Goal: Information Seeking & Learning: Find specific fact

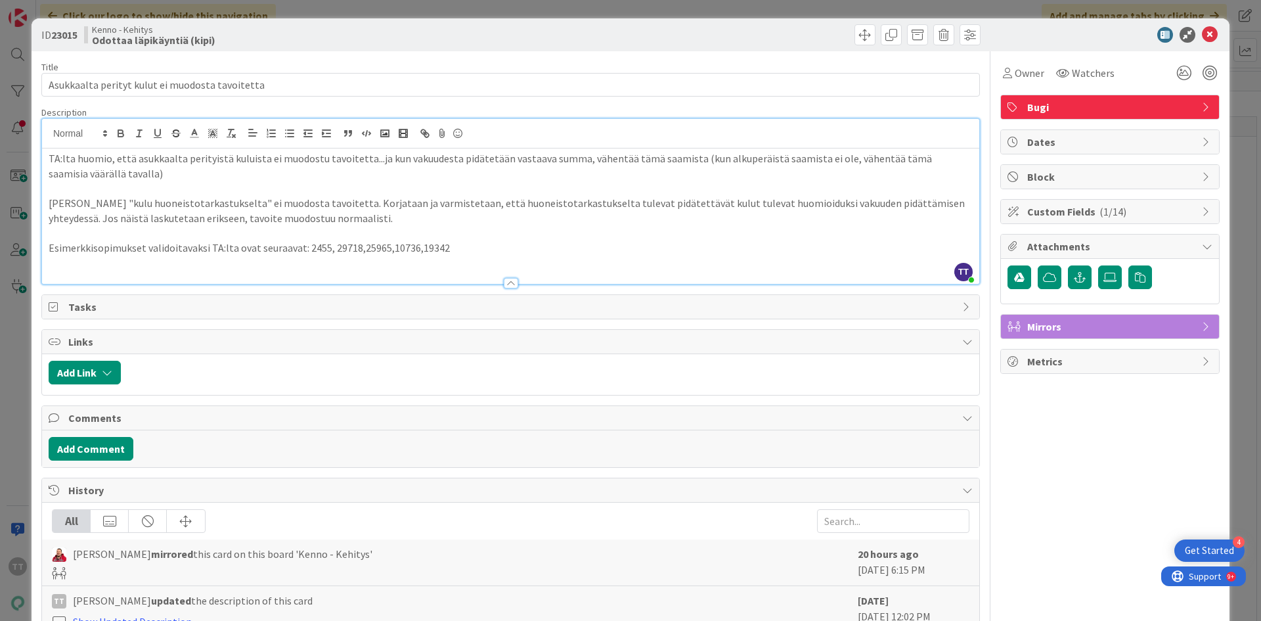
scroll to position [8538, 0]
click at [1202, 32] on icon at bounding box center [1210, 35] width 16 height 16
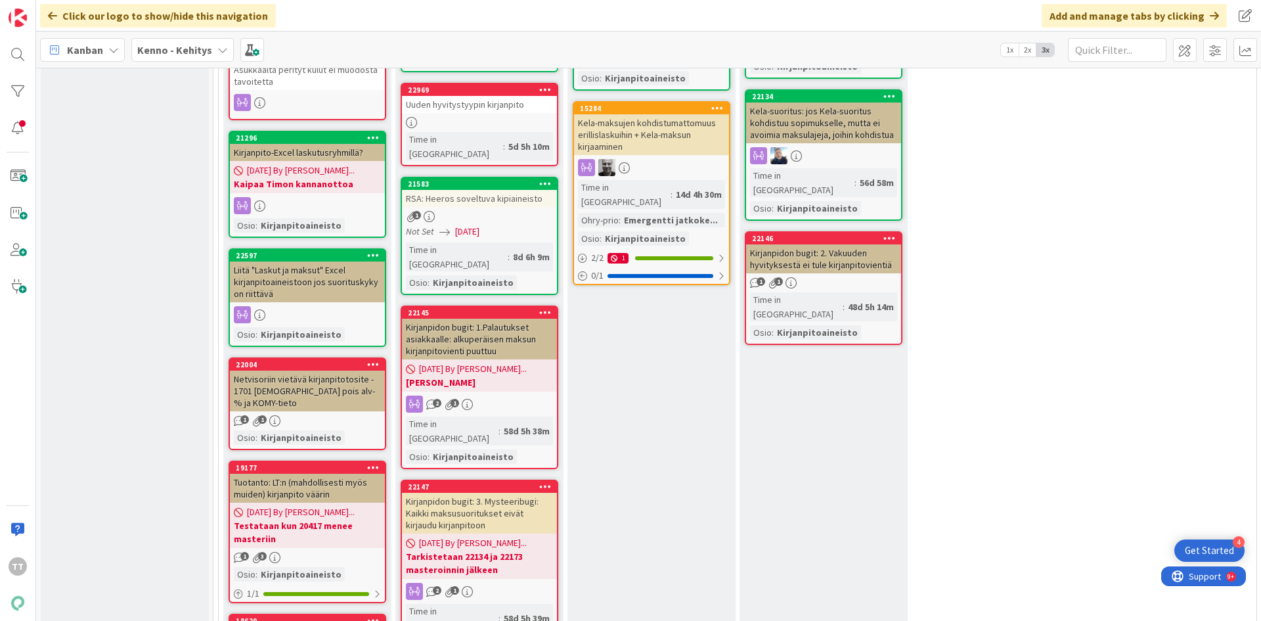
scroll to position [9063, 0]
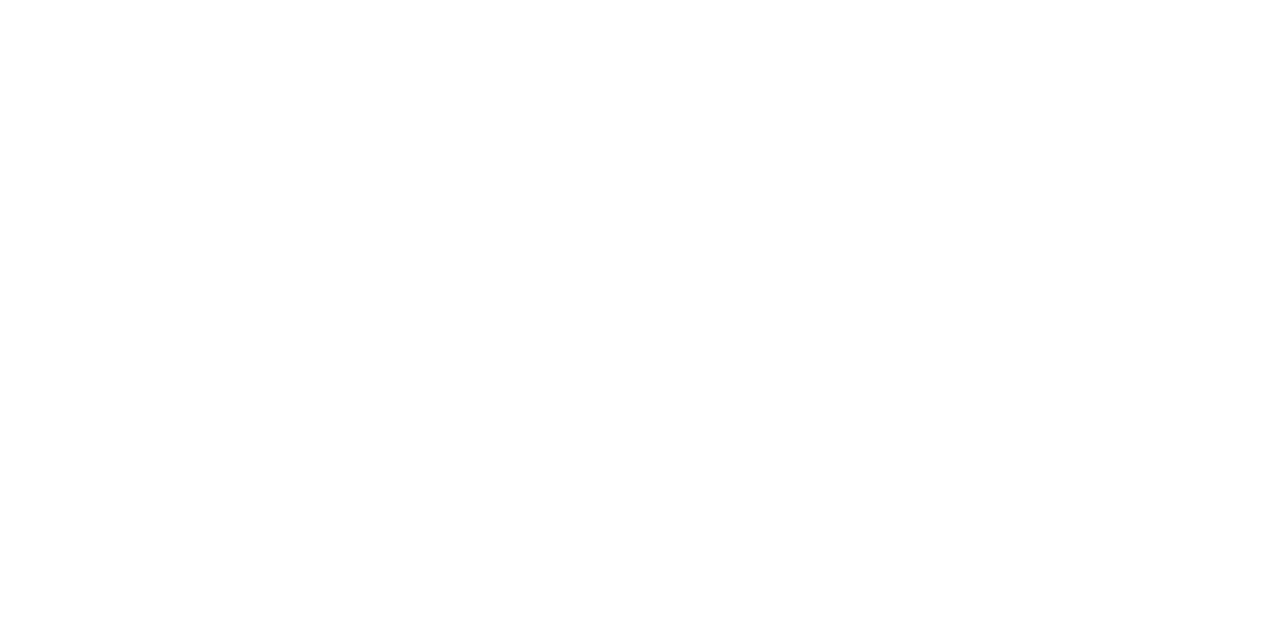
drag, startPoint x: 977, startPoint y: 365, endPoint x: 914, endPoint y: 638, distance: 280.4
click at [914, 5] on html at bounding box center [630, 2] width 1261 height 5
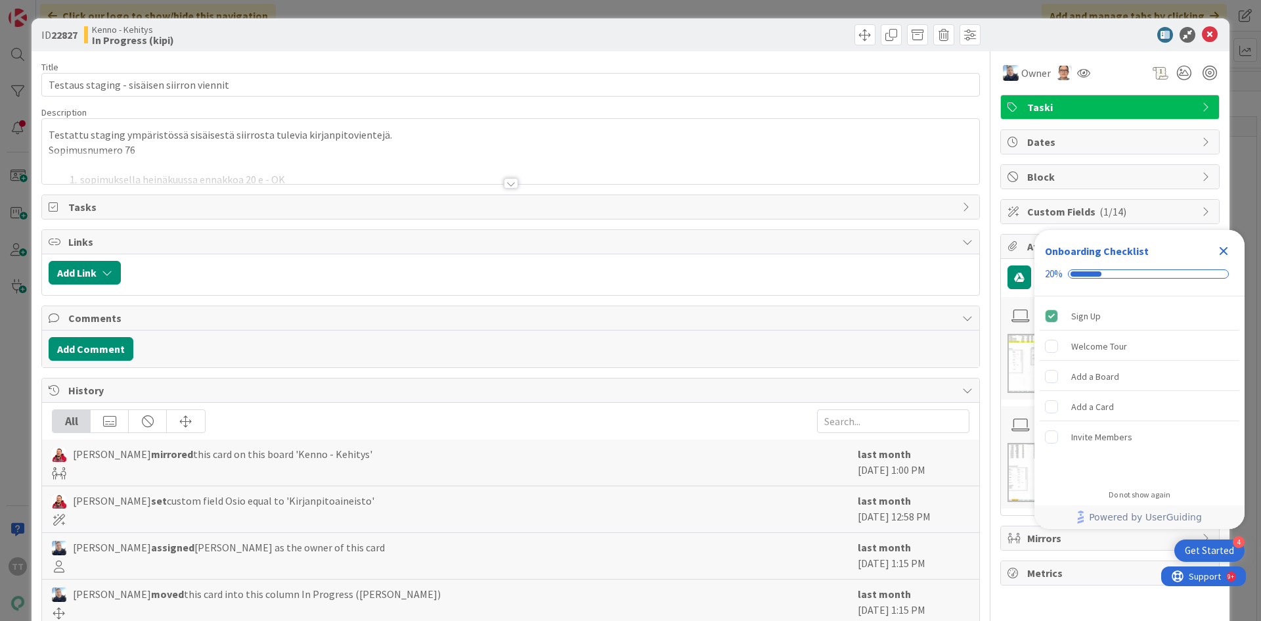
click at [505, 183] on div at bounding box center [511, 183] width 14 height 11
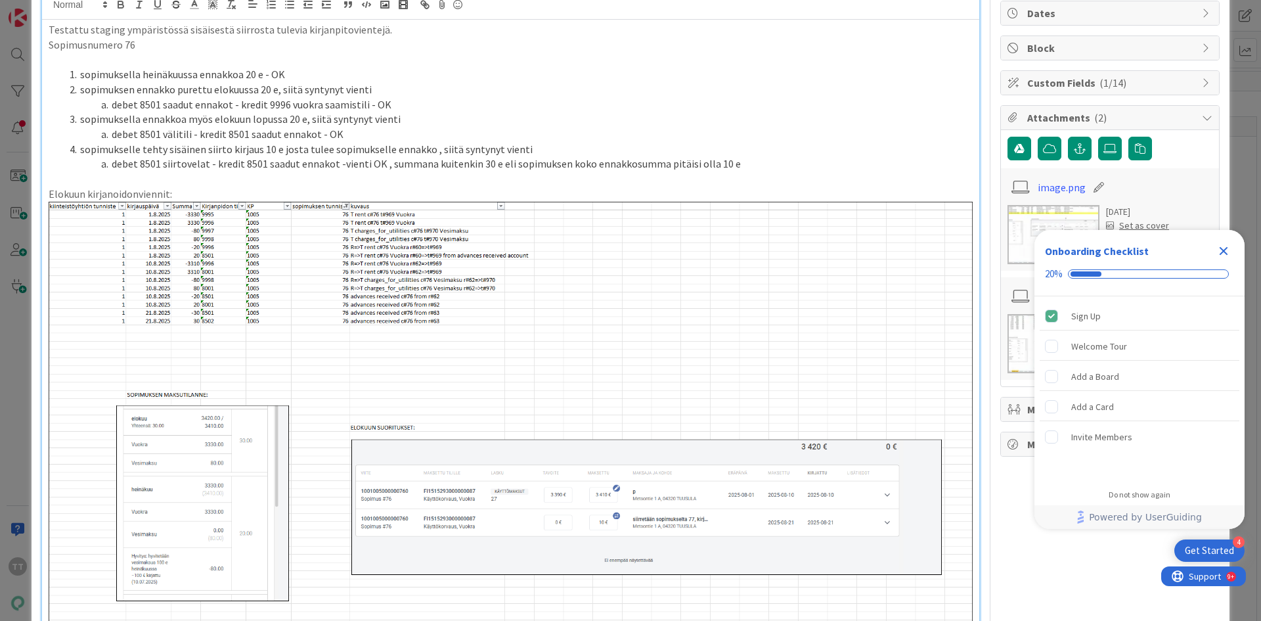
scroll to position [66, 0]
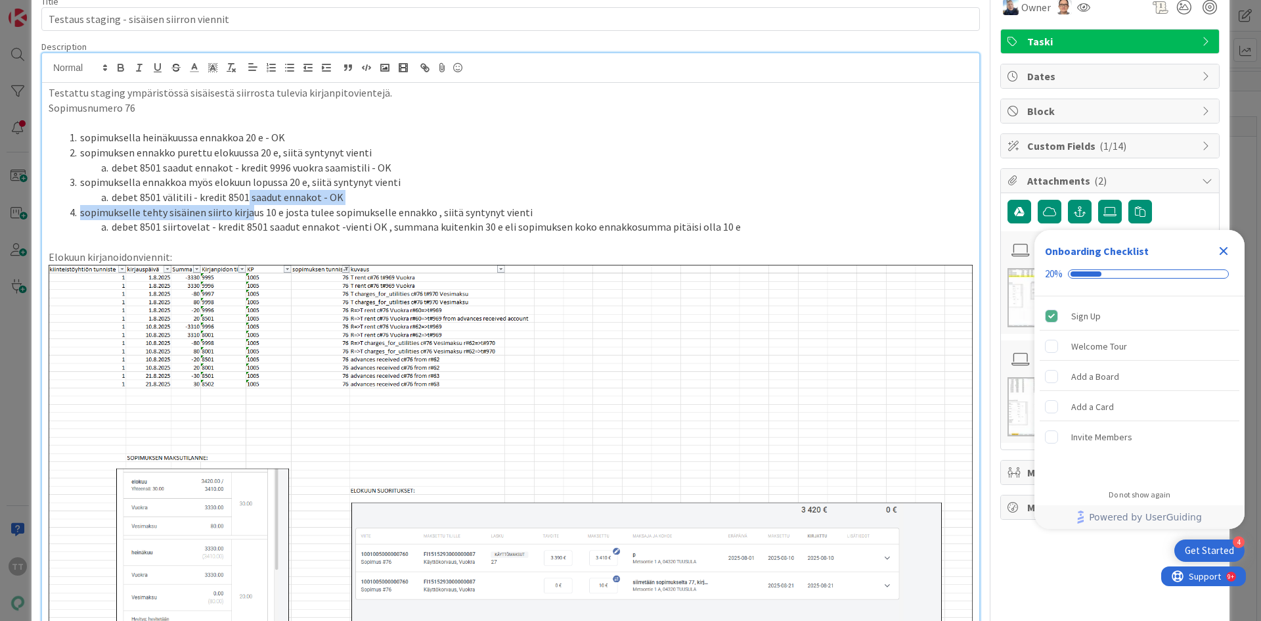
drag, startPoint x: 245, startPoint y: 204, endPoint x: 248, endPoint y: 219, distance: 15.3
click at [248, 219] on ol "sopimuksella heinäkuussa ennakkoa 20 e - OK sopimuksen ennakko purettu [DATE] e…" at bounding box center [511, 182] width 924 height 104
click at [248, 219] on li "sopimukselle tehty sisäinen siirto kirjaus 10 e josta tulee sopimukselle ennakk…" at bounding box center [518, 212] width 908 height 15
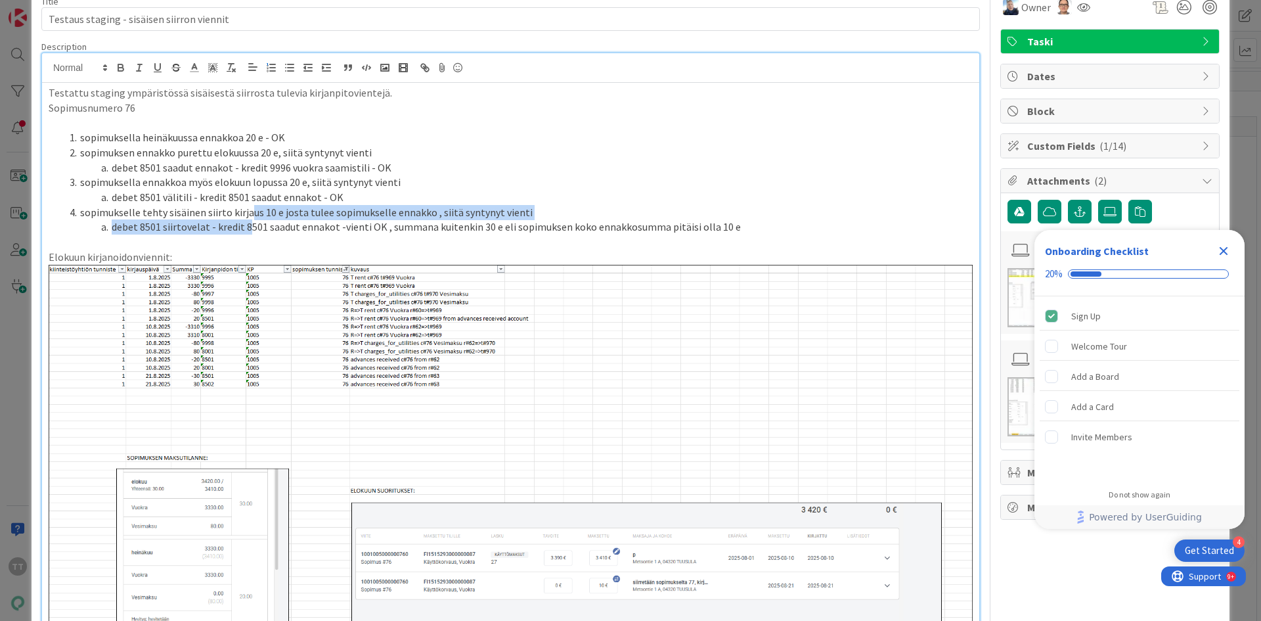
drag, startPoint x: 247, startPoint y: 210, endPoint x: 248, endPoint y: 223, distance: 13.2
click at [248, 223] on ol "sopimuksella heinäkuussa ennakkoa 20 e - OK sopimuksen ennakko purettu [DATE] e…" at bounding box center [511, 182] width 924 height 104
click at [248, 223] on li "debet 8501 siirtovelat - kredit 8501 saadut ennakot -vienti OK , summana kuiten…" at bounding box center [518, 226] width 908 height 15
drag, startPoint x: 234, startPoint y: 200, endPoint x: 239, endPoint y: 223, distance: 23.4
click at [239, 223] on ol "sopimuksella heinäkuussa ennakkoa 20 e - OK sopimuksen ennakko purettu [DATE] e…" at bounding box center [511, 182] width 924 height 104
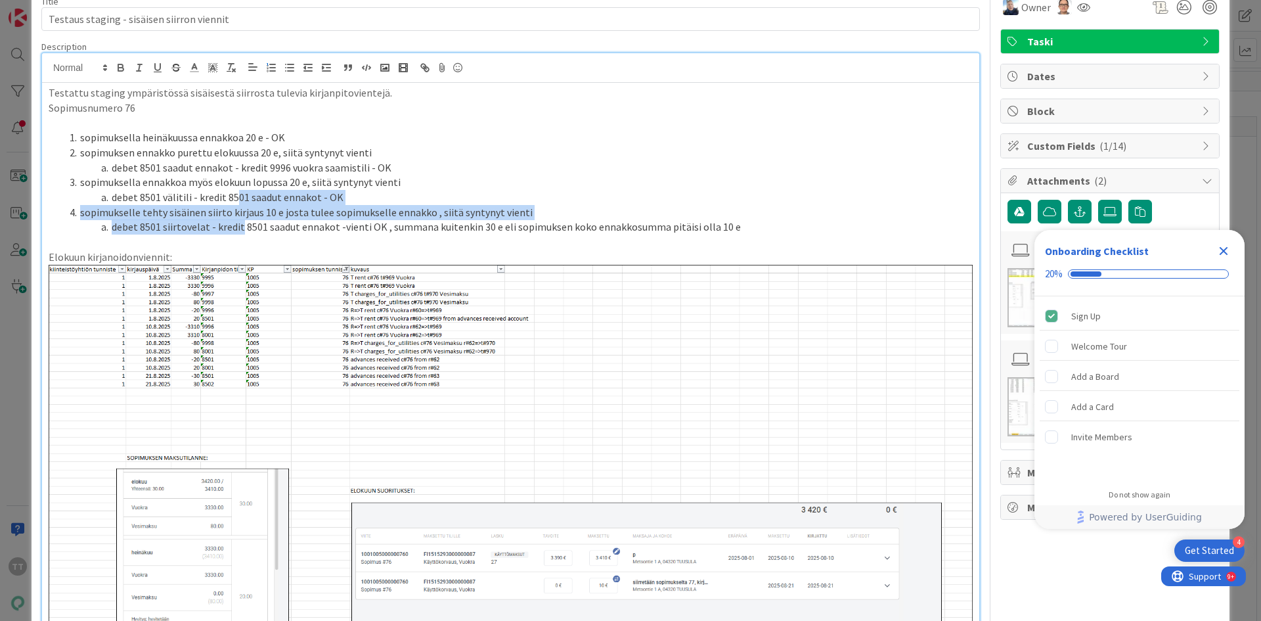
click at [239, 223] on li "debet 8501 siirtovelat - kredit 8501 saadut ennakot -vienti OK , summana kuiten…" at bounding box center [518, 226] width 908 height 15
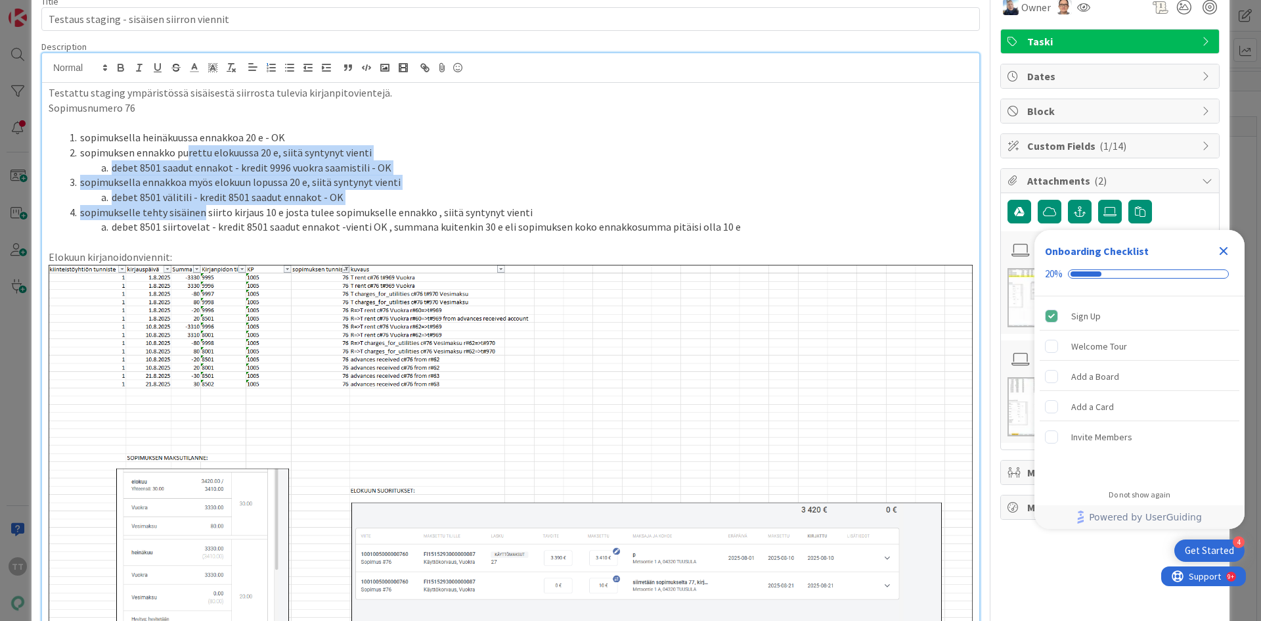
drag, startPoint x: 185, startPoint y: 154, endPoint x: 200, endPoint y: 213, distance: 61.5
click at [200, 213] on ol "sopimuksella heinäkuussa ennakkoa 20 e - OK sopimuksen ennakko purettu [DATE] e…" at bounding box center [511, 182] width 924 height 104
click at [200, 213] on li "sopimukselle tehty sisäinen siirto kirjaus 10 e josta tulee sopimukselle ennakk…" at bounding box center [518, 212] width 908 height 15
drag, startPoint x: 187, startPoint y: 151, endPoint x: 198, endPoint y: 203, distance: 53.1
click at [198, 203] on ol "sopimuksella heinäkuussa ennakkoa 20 e - OK sopimuksen ennakko purettu [DATE] e…" at bounding box center [511, 182] width 924 height 104
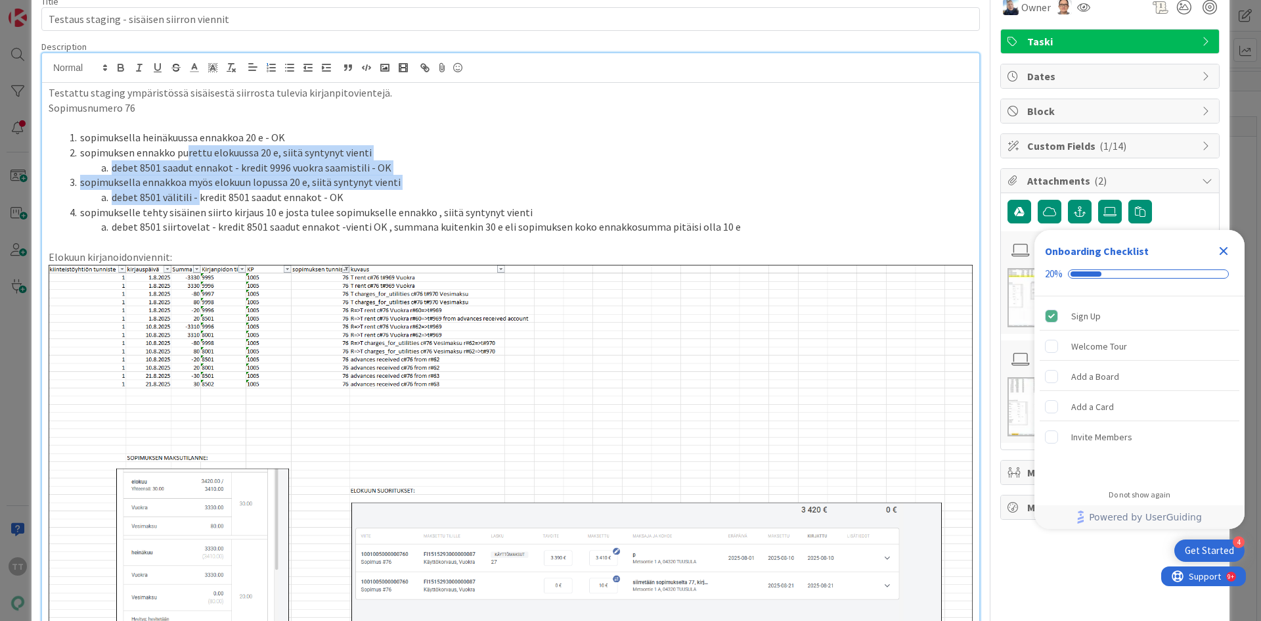
click at [198, 203] on li "debet 8501 välitili - kredit 8501 saadut ennakot - OK" at bounding box center [518, 197] width 908 height 15
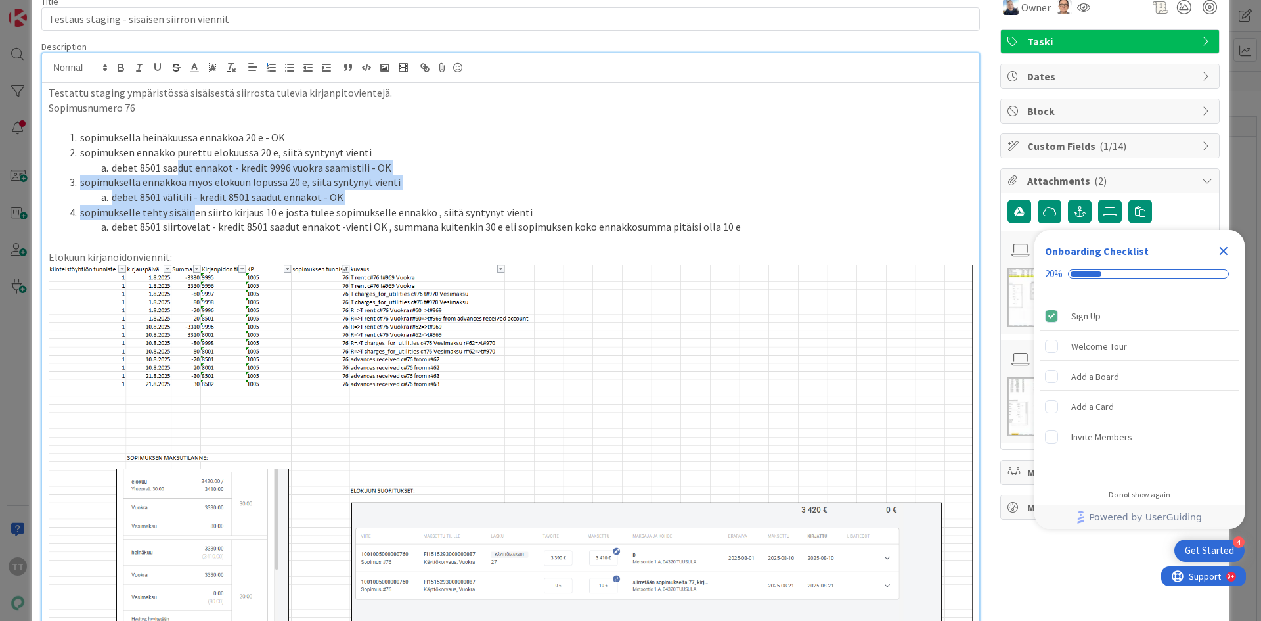
drag, startPoint x: 177, startPoint y: 162, endPoint x: 189, endPoint y: 206, distance: 46.2
click at [189, 206] on ol "sopimuksella heinäkuussa ennakkoa 20 e - OK sopimuksen ennakko purettu [DATE] e…" at bounding box center [511, 182] width 924 height 104
click at [189, 206] on li "sopimukselle tehty sisäinen siirto kirjaus 10 e josta tulee sopimukselle ennakk…" at bounding box center [518, 212] width 908 height 15
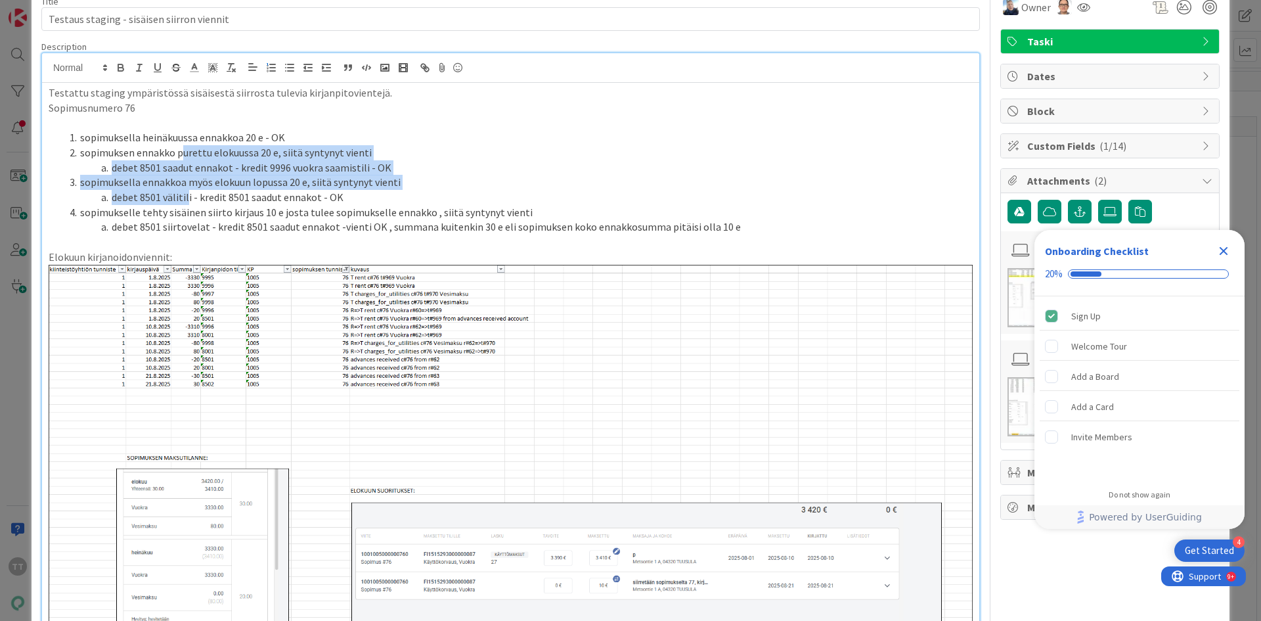
drag, startPoint x: 179, startPoint y: 158, endPoint x: 187, endPoint y: 200, distance: 42.9
click at [187, 200] on ol "sopimuksella heinäkuussa ennakkoa 20 e - OK sopimuksen ennakko purettu [DATE] e…" at bounding box center [511, 182] width 924 height 104
click at [187, 200] on li "debet 8501 välitili - kredit 8501 saadut ennakot - OK" at bounding box center [518, 197] width 908 height 15
drag, startPoint x: 175, startPoint y: 156, endPoint x: 186, endPoint y: 201, distance: 46.0
click at [186, 201] on ol "sopimuksella heinäkuussa ennakkoa 20 e - OK sopimuksen ennakko purettu [DATE] e…" at bounding box center [511, 182] width 924 height 104
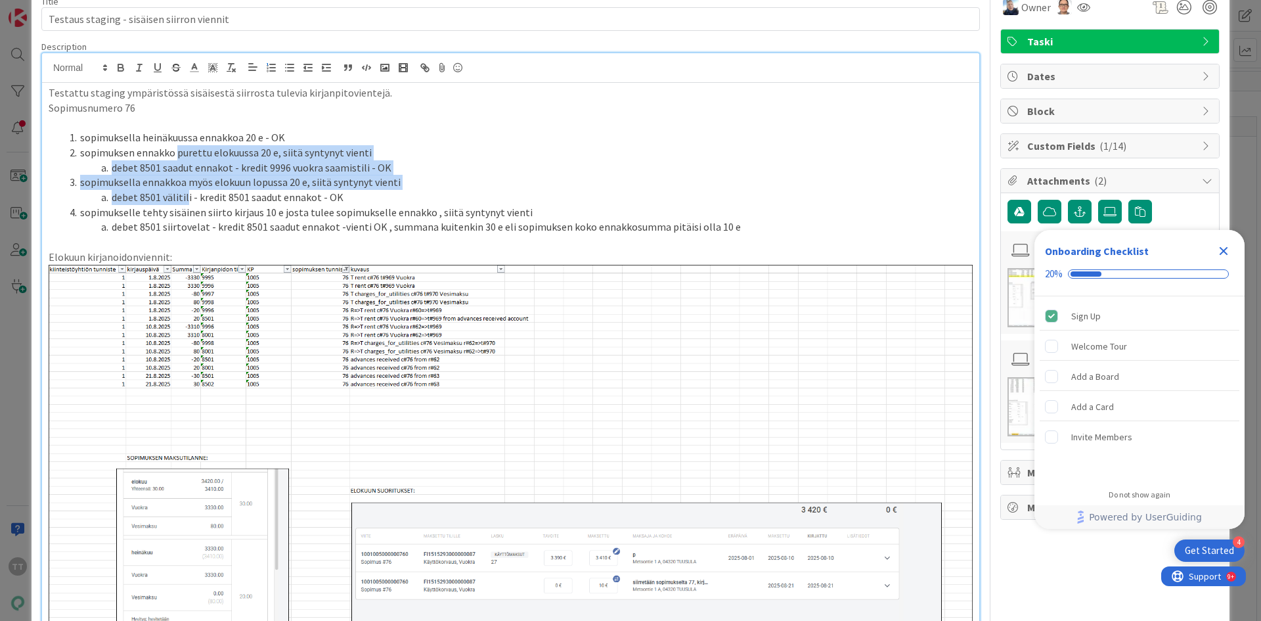
click at [186, 201] on li "debet 8501 välitili - kredit 8501 saadut ennakot - OK" at bounding box center [518, 197] width 908 height 15
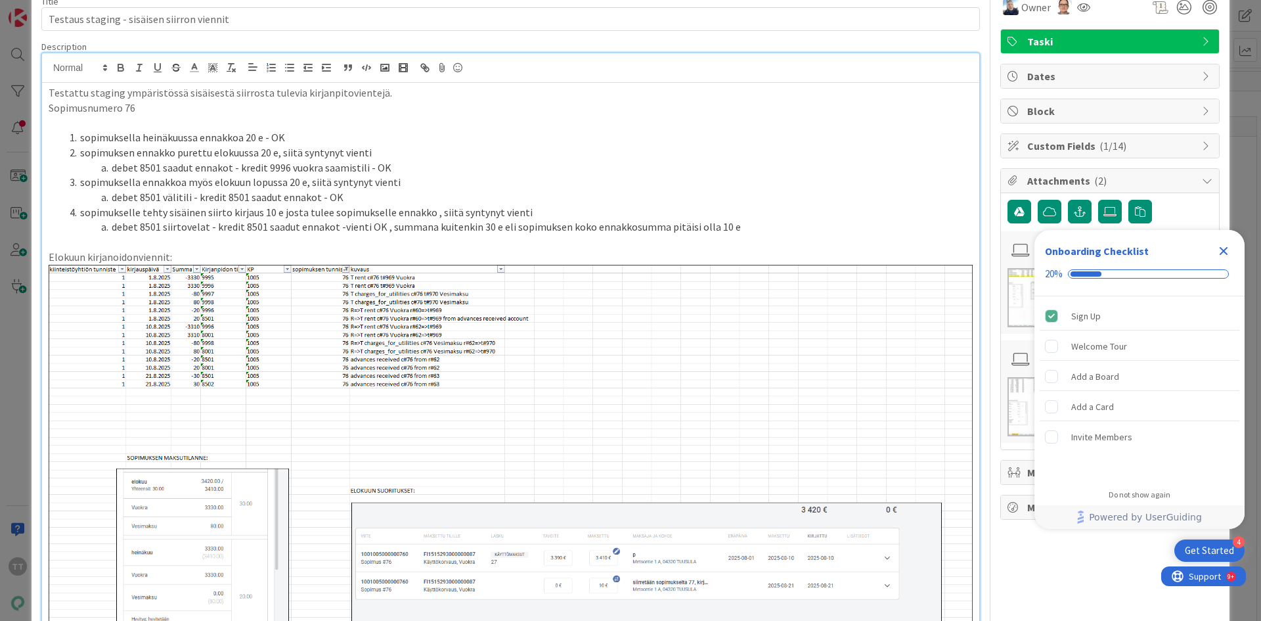
scroll to position [0, 0]
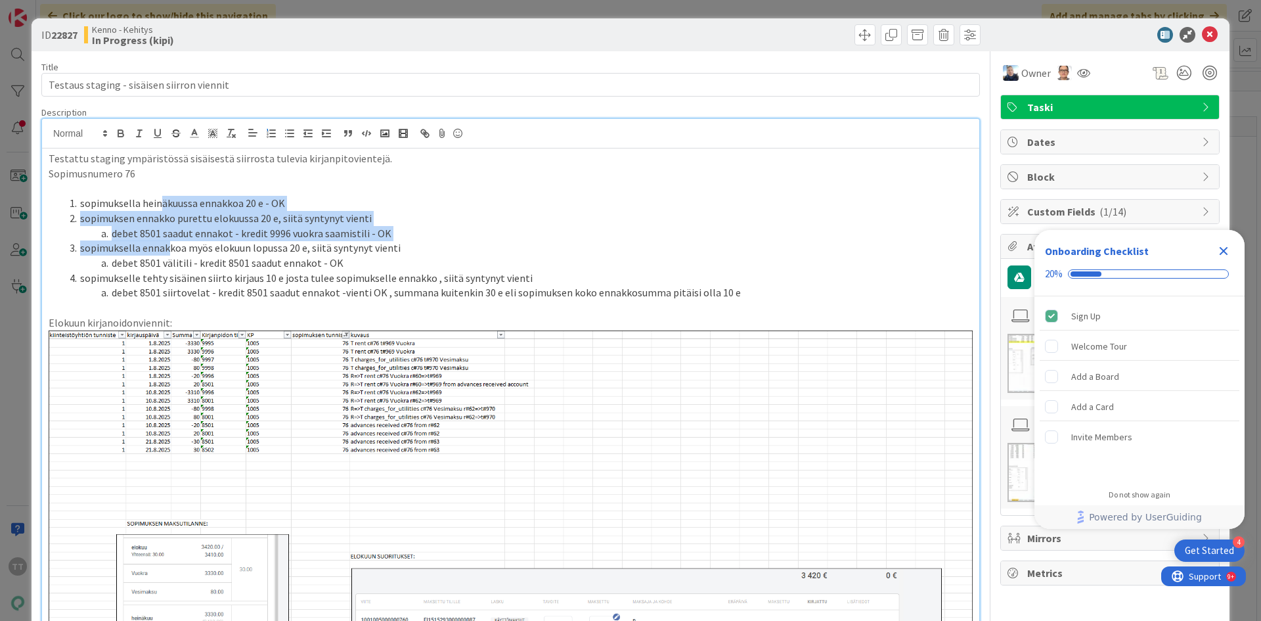
drag, startPoint x: 158, startPoint y: 207, endPoint x: 169, endPoint y: 249, distance: 43.5
click at [169, 249] on ol "sopimuksella heinäkuussa ennakkoa 20 e - OK sopimuksen ennakko purettu [DATE] e…" at bounding box center [511, 248] width 924 height 104
click at [169, 249] on li "sopimuksella ennakkoa myös elokuun lopussa 20 e, siitä syntynyt vienti" at bounding box center [518, 247] width 908 height 15
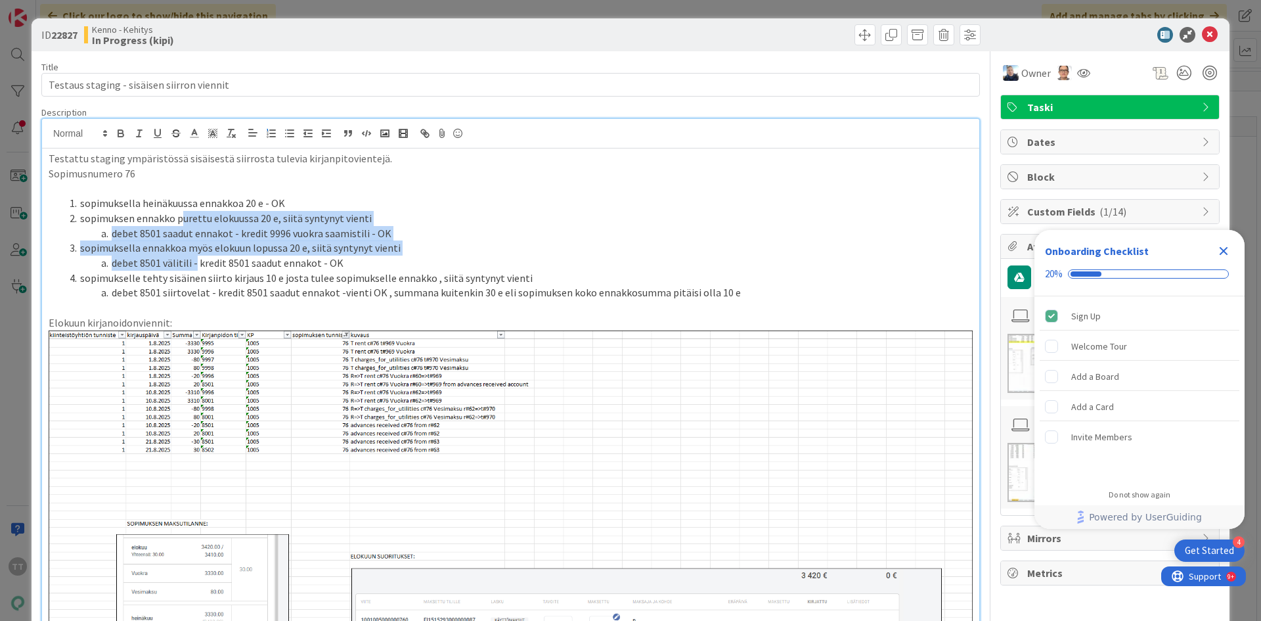
drag, startPoint x: 181, startPoint y: 211, endPoint x: 196, endPoint y: 260, distance: 50.9
click at [196, 260] on ol "sopimuksella heinäkuussa ennakkoa 20 e - OK sopimuksen ennakko purettu [DATE] e…" at bounding box center [511, 248] width 924 height 104
click at [196, 261] on li "debet 8501 välitili - kredit 8501 saadut ennakot - OK" at bounding box center [518, 262] width 908 height 15
drag, startPoint x: 187, startPoint y: 222, endPoint x: 188, endPoint y: 267, distance: 44.7
click at [188, 267] on ol "sopimuksella heinäkuussa ennakkoa 20 e - OK sopimuksen ennakko purettu [DATE] e…" at bounding box center [511, 248] width 924 height 104
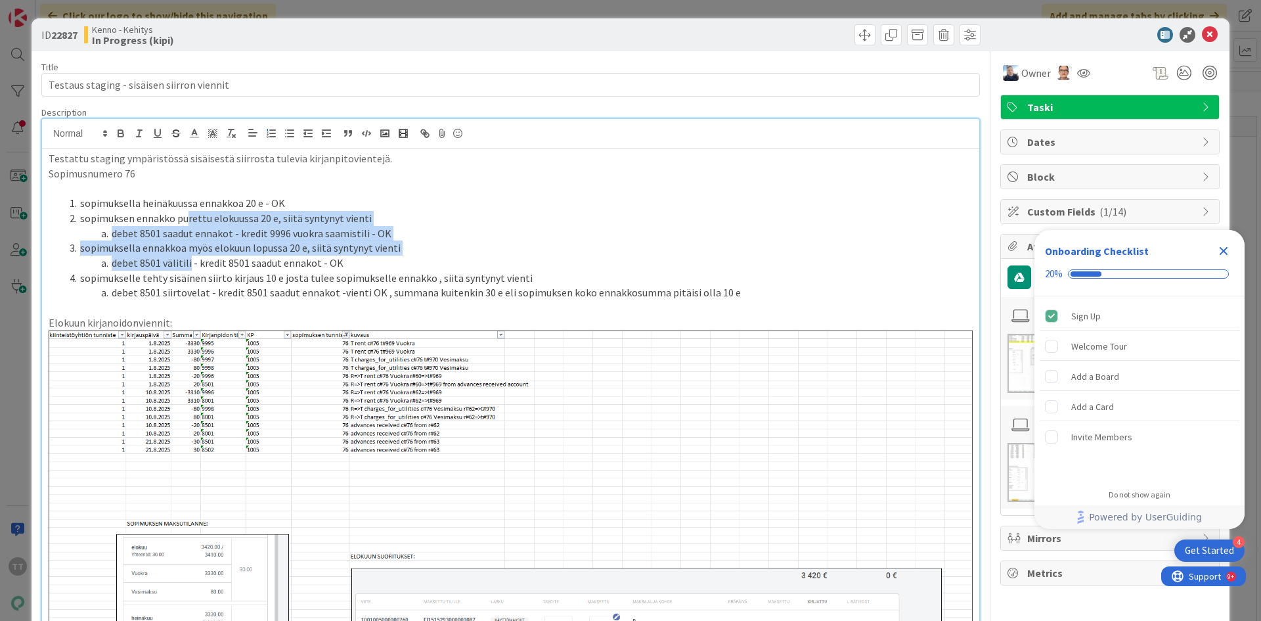
click at [188, 267] on li "debet 8501 välitili - kredit 8501 saadut ennakot - OK" at bounding box center [518, 262] width 908 height 15
drag, startPoint x: 186, startPoint y: 232, endPoint x: 192, endPoint y: 269, distance: 38.0
click at [192, 269] on ol "sopimuksella heinäkuussa ennakkoa 20 e - OK sopimuksen ennakko purettu [DATE] e…" at bounding box center [511, 248] width 924 height 104
click at [192, 269] on li "debet 8501 välitili - kredit 8501 saadut ennakot - OK" at bounding box center [518, 262] width 908 height 15
drag, startPoint x: 183, startPoint y: 219, endPoint x: 187, endPoint y: 271, distance: 51.4
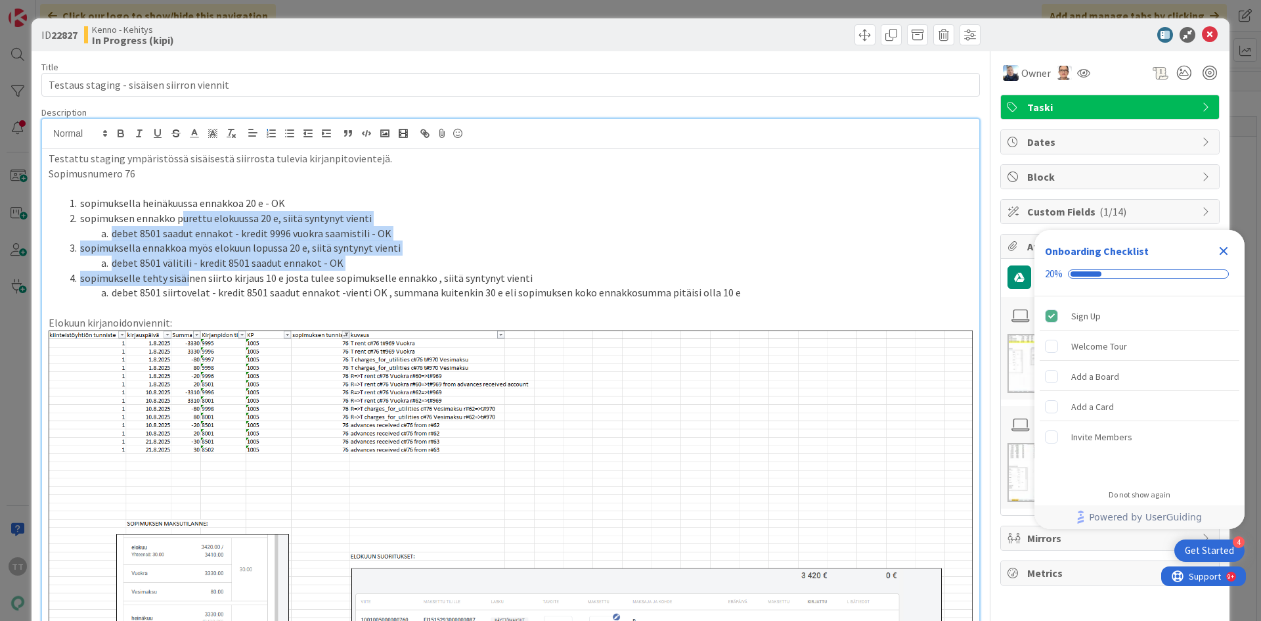
click at [187, 271] on ol "sopimuksella heinäkuussa ennakkoa 20 e - OK sopimuksen ennakko purettu [DATE] e…" at bounding box center [511, 248] width 924 height 104
click at [187, 271] on li "sopimukselle tehty sisäinen siirto kirjaus 10 e josta tulee sopimukselle ennakk…" at bounding box center [518, 278] width 908 height 15
drag, startPoint x: 170, startPoint y: 233, endPoint x: 168, endPoint y: 278, distance: 44.7
click at [168, 278] on ol "sopimuksella heinäkuussa ennakkoa 20 e - OK sopimuksen ennakko purettu [DATE] e…" at bounding box center [511, 248] width 924 height 104
click at [168, 278] on li "sopimukselle tehty sisäinen siirto kirjaus 10 e josta tulee sopimukselle ennakk…" at bounding box center [518, 278] width 908 height 15
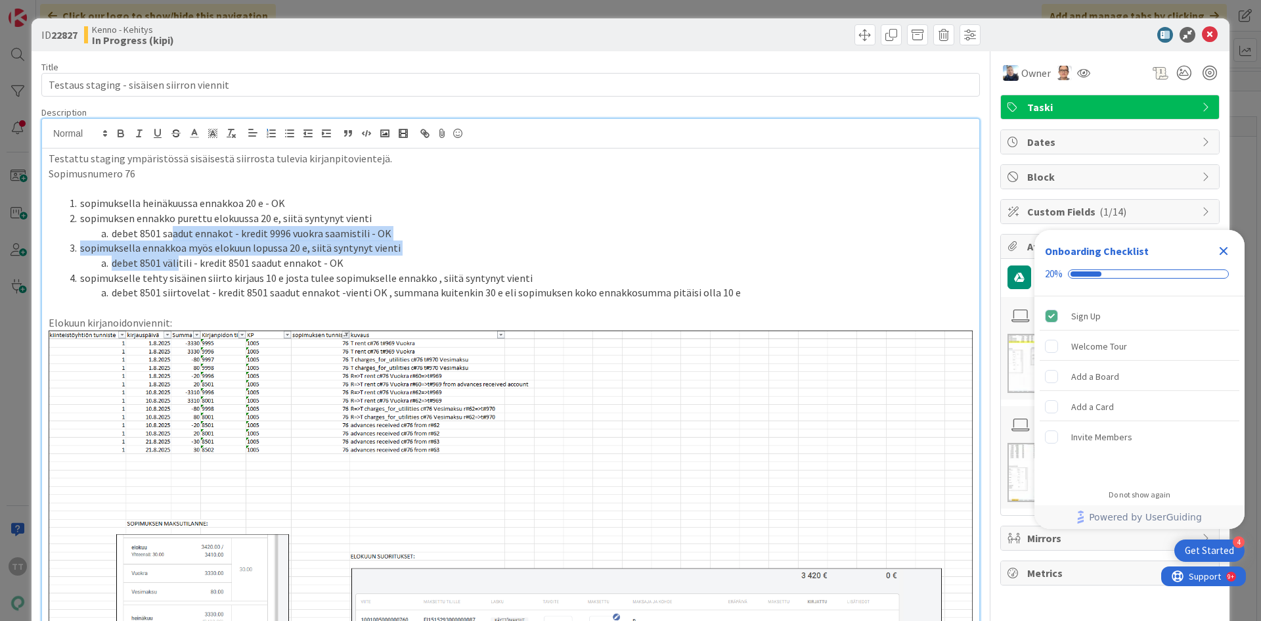
drag, startPoint x: 173, startPoint y: 231, endPoint x: 179, endPoint y: 265, distance: 35.3
click at [179, 265] on ol "sopimuksella heinäkuussa ennakkoa 20 e - OK sopimuksen ennakko purettu [DATE] e…" at bounding box center [511, 248] width 924 height 104
click at [179, 265] on li "debet 8501 välitili - kredit 8501 saadut ennakot - OK" at bounding box center [518, 262] width 908 height 15
drag, startPoint x: 183, startPoint y: 243, endPoint x: 185, endPoint y: 259, distance: 16.6
click at [185, 259] on ol "sopimuksella heinäkuussa ennakkoa 20 e - OK sopimuksen ennakko purettu [DATE] e…" at bounding box center [511, 248] width 924 height 104
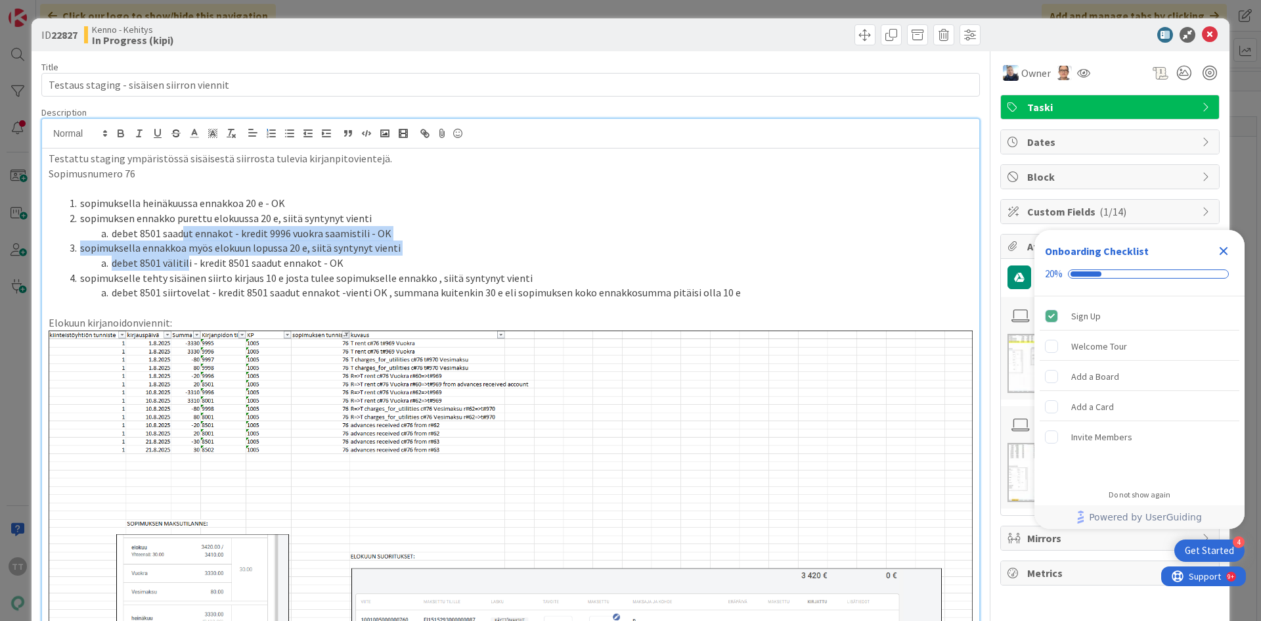
click at [185, 259] on li "debet 8501 välitili - kredit 8501 saadut ennakot - OK" at bounding box center [518, 262] width 908 height 15
drag, startPoint x: 181, startPoint y: 227, endPoint x: 185, endPoint y: 262, distance: 35.0
click at [185, 262] on ol "sopimuksella heinäkuussa ennakkoa 20 e - OK sopimuksen ennakko purettu [DATE] e…" at bounding box center [511, 248] width 924 height 104
click at [185, 262] on li "debet 8501 välitili - kredit 8501 saadut ennakot - OK" at bounding box center [518, 262] width 908 height 15
drag, startPoint x: 183, startPoint y: 238, endPoint x: 191, endPoint y: 271, distance: 33.8
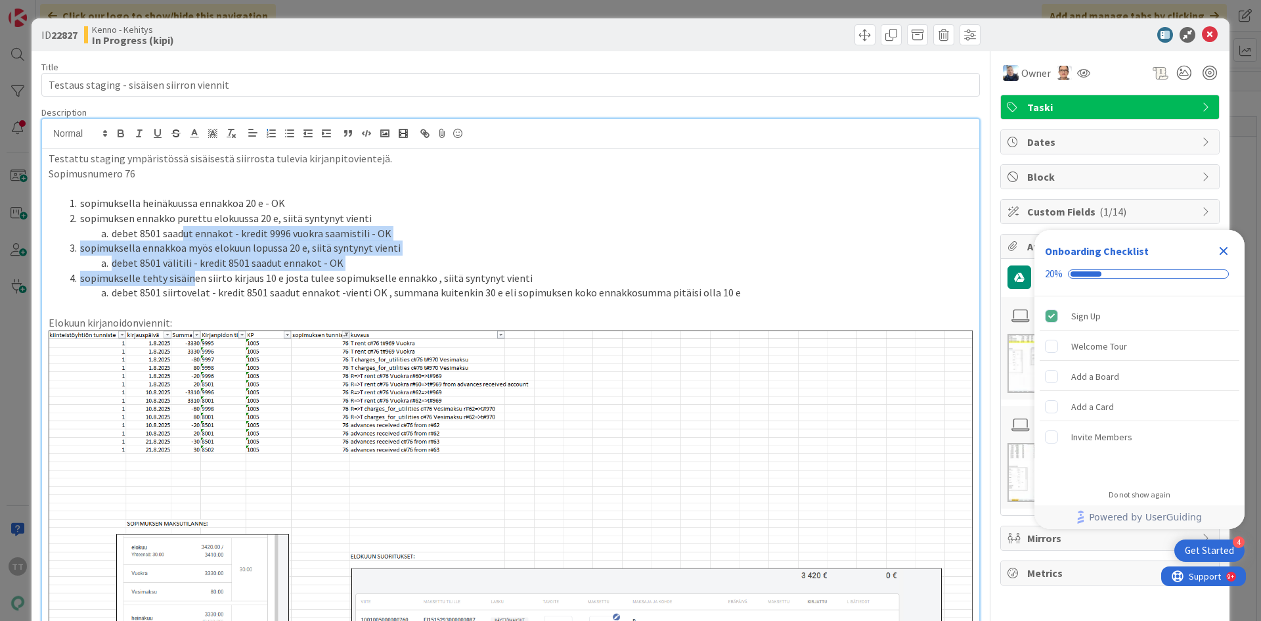
click at [191, 271] on ol "sopimuksella heinäkuussa ennakkoa 20 e - OK sopimuksen ennakko purettu [DATE] e…" at bounding box center [511, 248] width 924 height 104
click at [191, 271] on li "sopimukselle tehty sisäinen siirto kirjaus 10 e josta tulee sopimukselle ennakk…" at bounding box center [518, 278] width 908 height 15
drag, startPoint x: 185, startPoint y: 242, endPoint x: 192, endPoint y: 280, distance: 39.4
click at [192, 280] on ol "sopimuksella heinäkuussa ennakkoa 20 e - OK sopimuksen ennakko purettu [DATE] e…" at bounding box center [511, 248] width 924 height 104
click at [192, 280] on li "sopimukselle tehty sisäinen siirto kirjaus 10 e josta tulee sopimukselle ennakk…" at bounding box center [518, 278] width 908 height 15
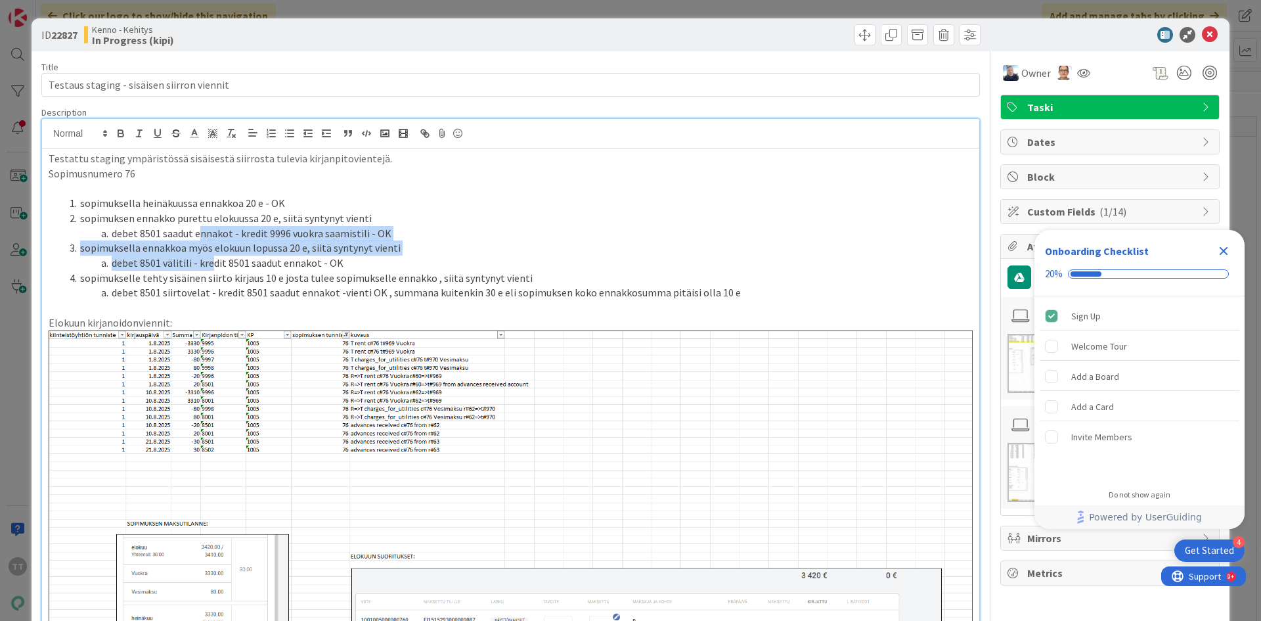
drag, startPoint x: 200, startPoint y: 231, endPoint x: 210, endPoint y: 267, distance: 36.8
click at [210, 267] on ol "sopimuksella heinäkuussa ennakkoa 20 e - OK sopimuksen ennakko purettu [DATE] e…" at bounding box center [511, 248] width 924 height 104
click at [210, 267] on li "debet 8501 välitili - kredit 8501 saadut ennakot - OK" at bounding box center [518, 262] width 908 height 15
drag, startPoint x: 209, startPoint y: 236, endPoint x: 218, endPoint y: 269, distance: 34.1
click at [218, 269] on ol "sopimuksella heinäkuussa ennakkoa 20 e - OK sopimuksen ennakko purettu [DATE] e…" at bounding box center [511, 248] width 924 height 104
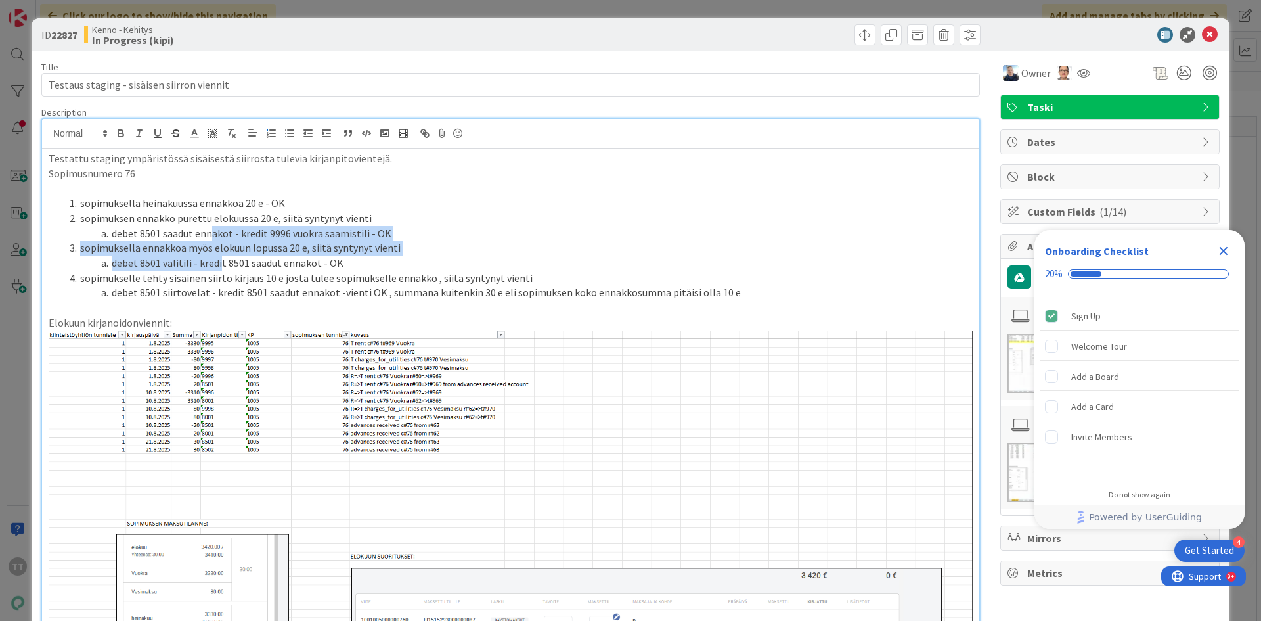
click at [218, 269] on li "debet 8501 välitili - kredit 8501 saadut ennakot - OK" at bounding box center [518, 262] width 908 height 15
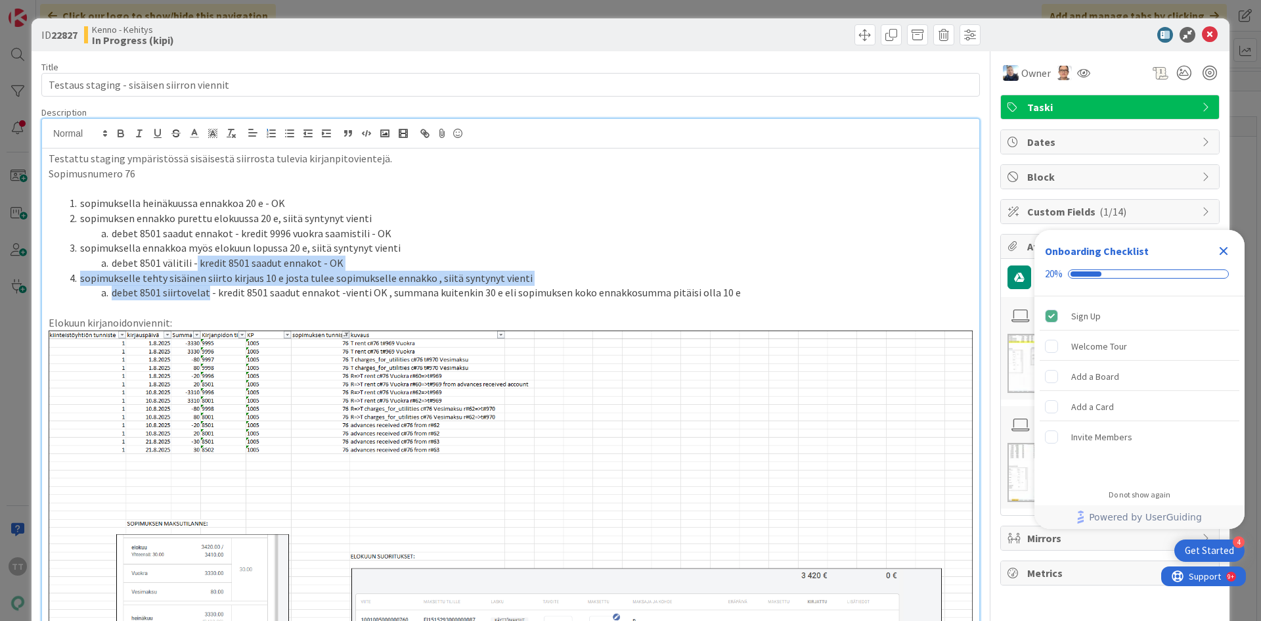
drag, startPoint x: 194, startPoint y: 264, endPoint x: 204, endPoint y: 295, distance: 32.4
click at [204, 295] on ol "sopimuksella heinäkuussa ennakkoa 20 e - OK sopimuksen ennakko purettu [DATE] e…" at bounding box center [511, 248] width 924 height 104
click at [204, 295] on li "debet 8501 siirtovelat - kredit 8501 saadut ennakot -vienti OK , summana kuiten…" at bounding box center [518, 292] width 908 height 15
drag, startPoint x: 203, startPoint y: 276, endPoint x: 208, endPoint y: 300, distance: 24.7
click at [208, 300] on ol "sopimuksella heinäkuussa ennakkoa 20 e - OK sopimuksen ennakko purettu [DATE] e…" at bounding box center [511, 248] width 924 height 104
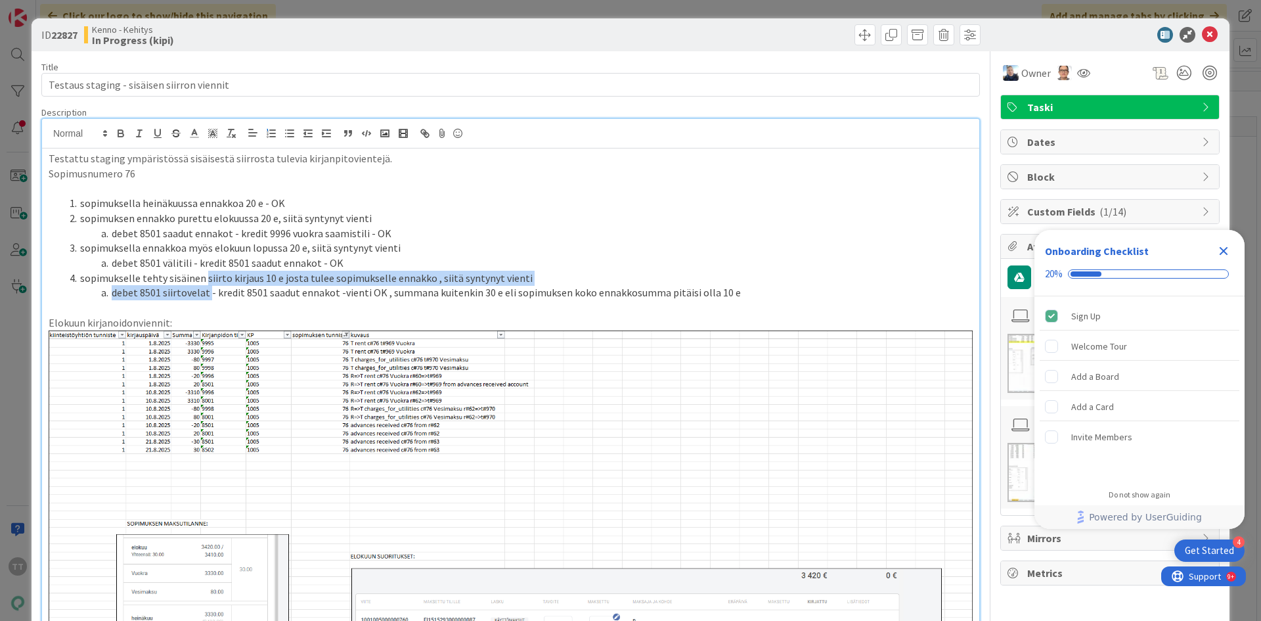
click at [208, 300] on li "debet 8501 siirtovelat - kredit 8501 saadut ennakot -vienti OK , summana kuiten…" at bounding box center [518, 292] width 908 height 15
drag, startPoint x: 203, startPoint y: 271, endPoint x: 209, endPoint y: 298, distance: 27.6
click at [209, 298] on ol "sopimuksella heinäkuussa ennakkoa 20 e - OK sopimuksen ennakko purettu [DATE] e…" at bounding box center [511, 248] width 924 height 104
click at [209, 298] on li "debet 8501 siirtovelat - kredit 8501 saadut ennakot -vienti OK , summana kuiten…" at bounding box center [518, 292] width 908 height 15
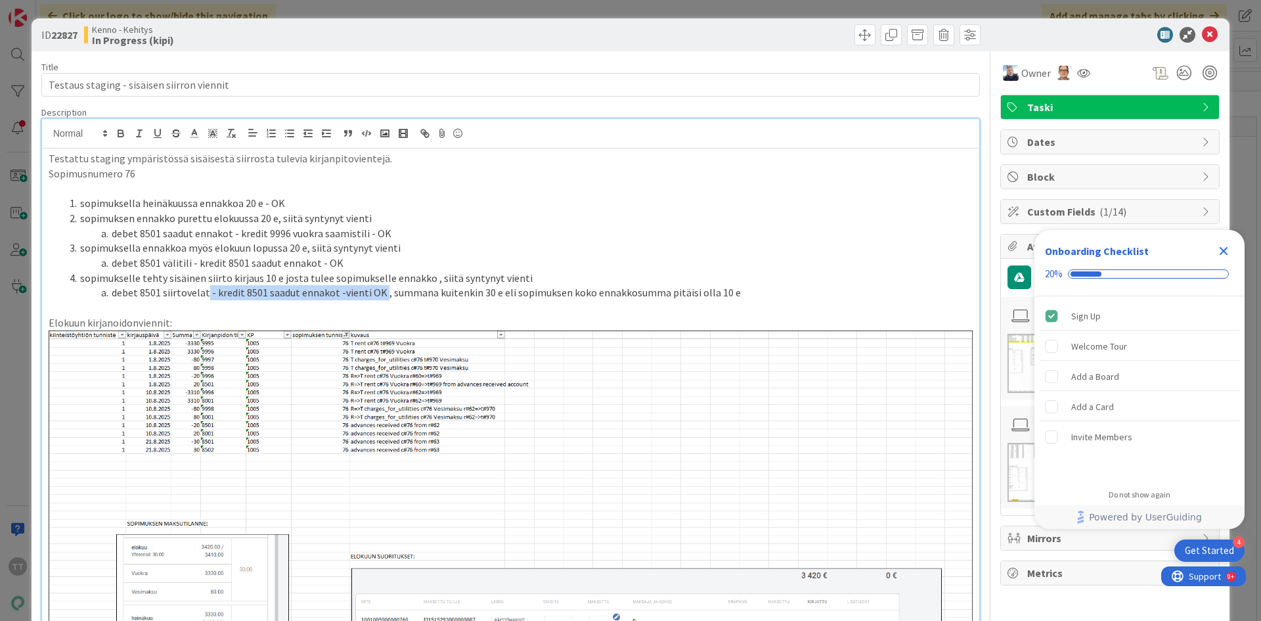
drag, startPoint x: 206, startPoint y: 291, endPoint x: 380, endPoint y: 296, distance: 174.8
click at [380, 296] on li "debet 8501 siirtovelat - kredit 8501 saadut ennakot -vienti OK , summana kuiten…" at bounding box center [518, 292] width 908 height 15
drag, startPoint x: 386, startPoint y: 294, endPoint x: 495, endPoint y: 296, distance: 109.7
click at [495, 296] on li "debet 8501 siirtovelat - kredit 8501 saadut ennakot -vienti OK , summana kuiten…" at bounding box center [518, 292] width 908 height 15
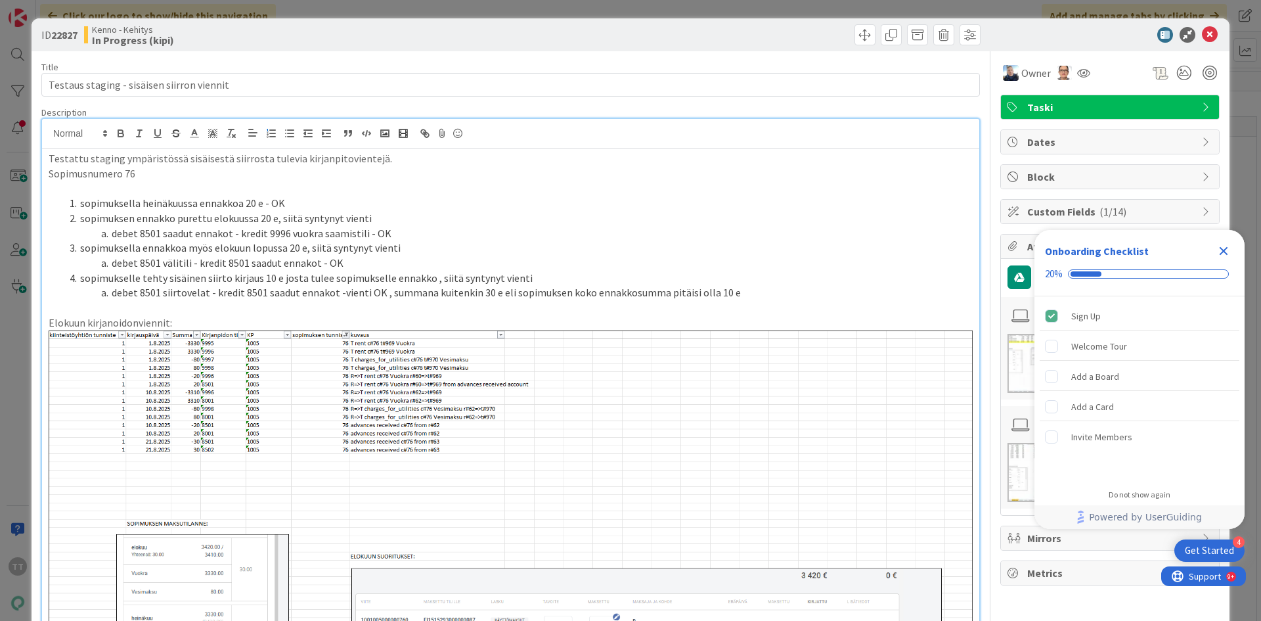
click at [265, 289] on li "debet 8501 siirtovelat - kredit 8501 saadut ennakot -vienti OK , summana kuiten…" at bounding box center [518, 292] width 908 height 15
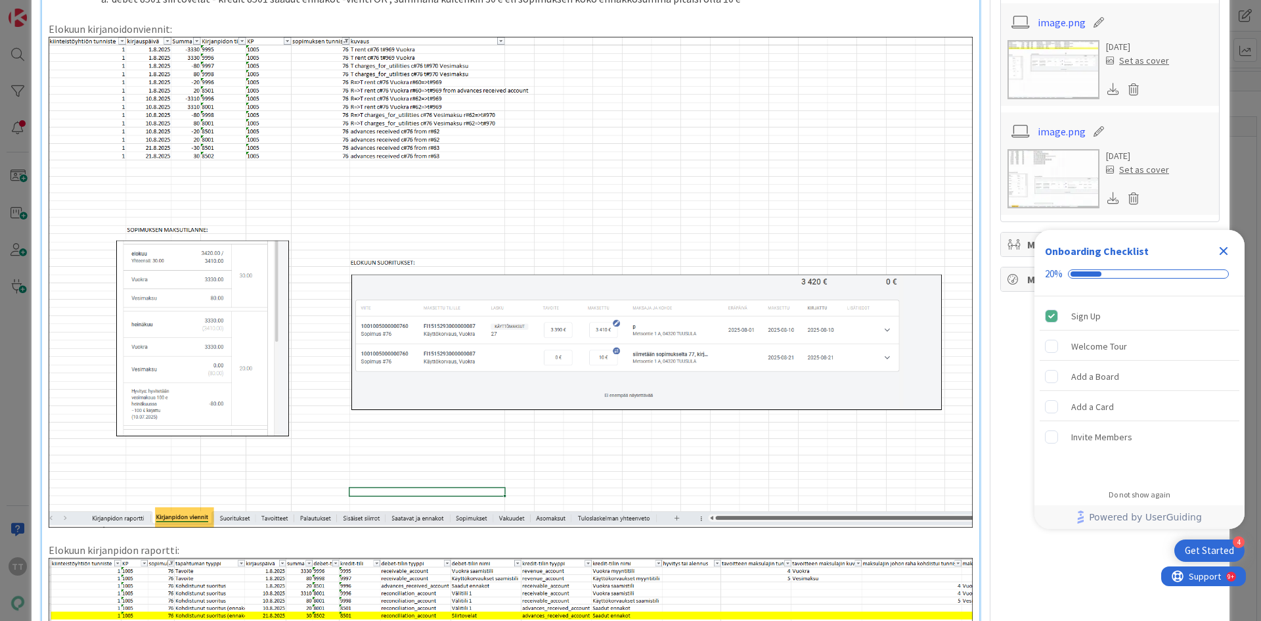
scroll to position [328, 0]
